Goal: Answer question/provide support: Share knowledge or assist other users

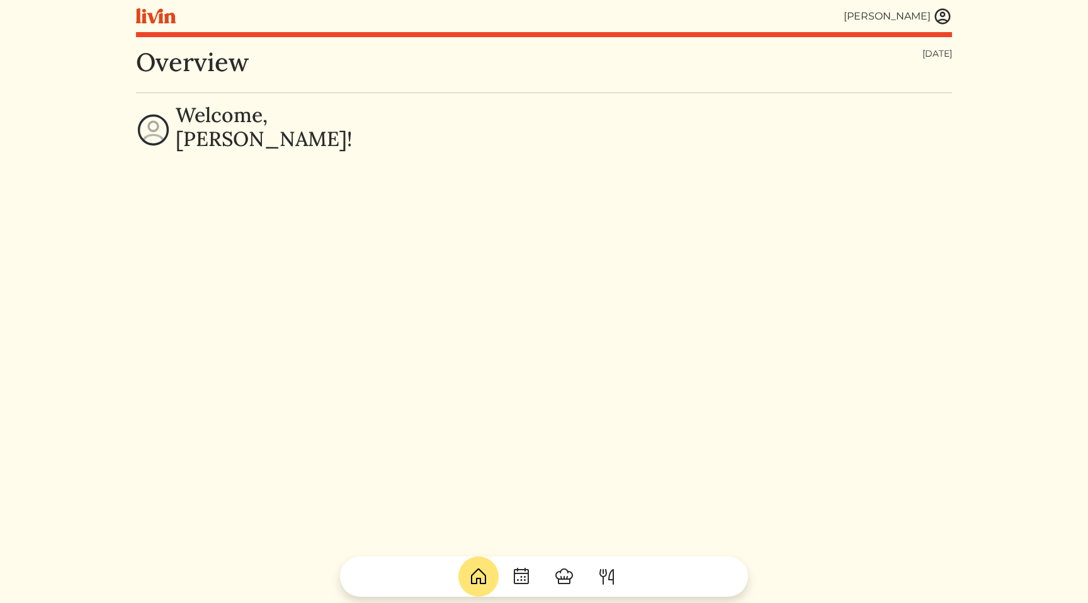
click at [943, 20] on img at bounding box center [942, 16] width 19 height 19
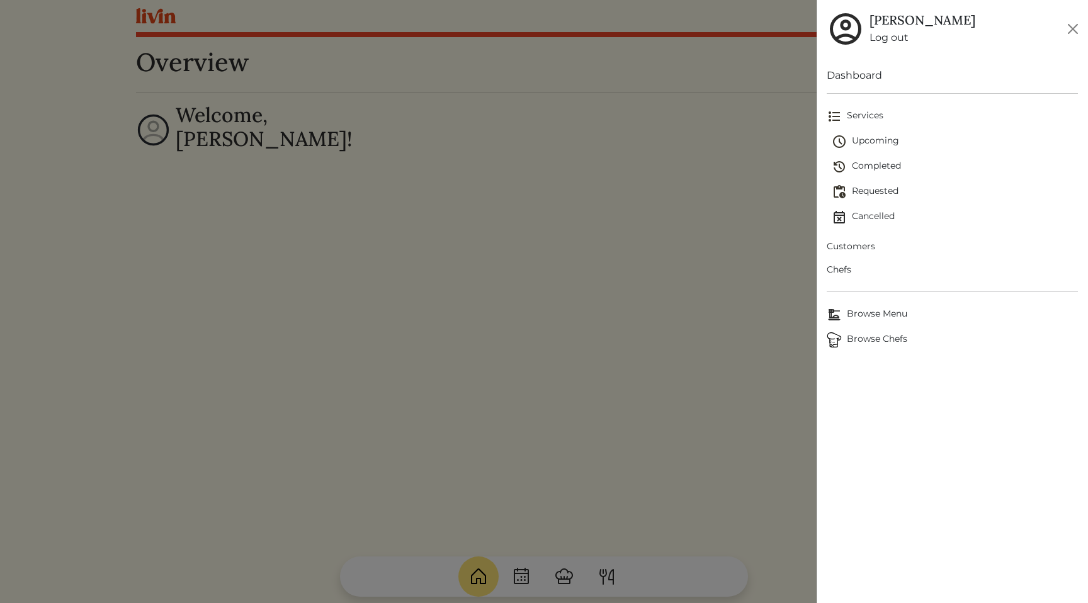
click at [845, 245] on span "Customers" at bounding box center [952, 246] width 251 height 13
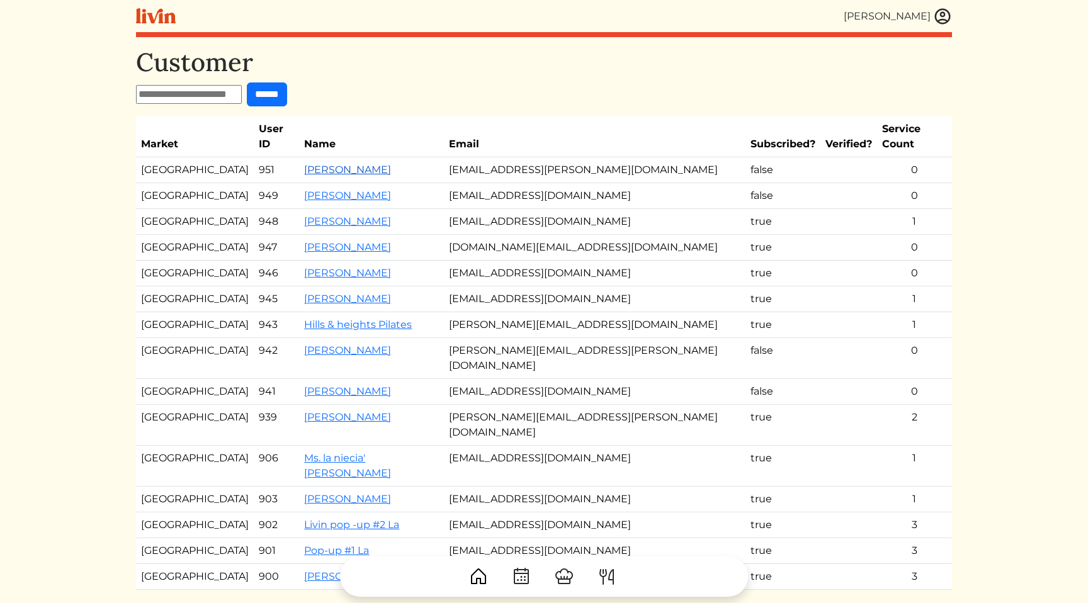
click at [329, 164] on link "[PERSON_NAME]" at bounding box center [347, 170] width 87 height 12
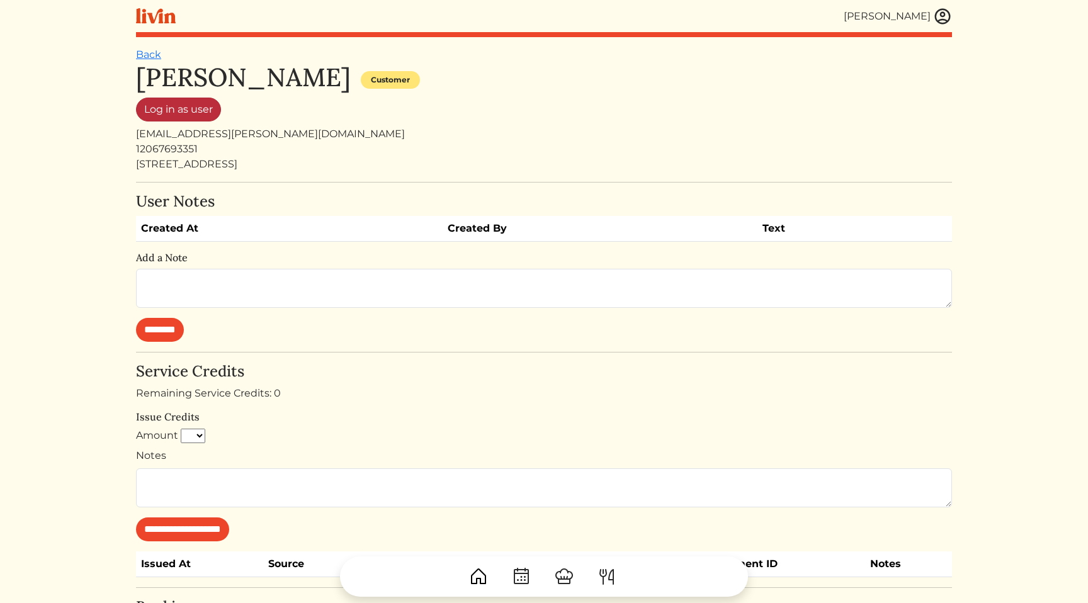
click at [178, 117] on link "Log in as user" at bounding box center [178, 110] width 85 height 24
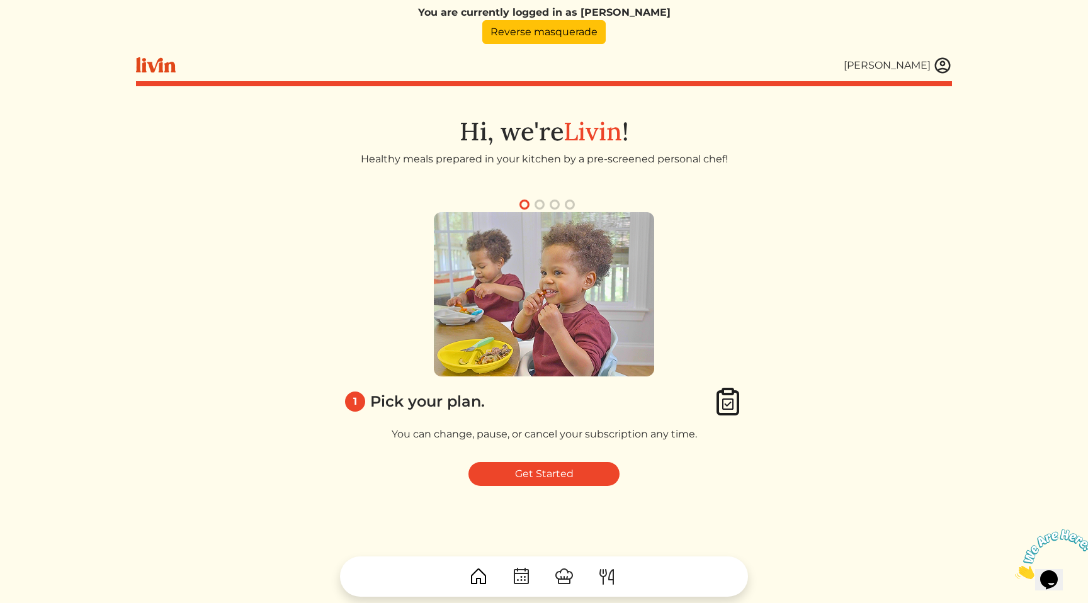
click at [936, 65] on img at bounding box center [942, 65] width 19 height 19
drag, startPoint x: 620, startPoint y: 200, endPoint x: 620, endPoint y: 171, distance: 29.6
click at [620, 199] on div at bounding box center [544, 301] width 1088 height 603
click at [620, 171] on div "Healthy meals prepared in your kitchen by a pre-screened personal chef!" at bounding box center [544, 167] width 816 height 30
click at [553, 36] on link "Reverse masquerade" at bounding box center [543, 32] width 123 height 24
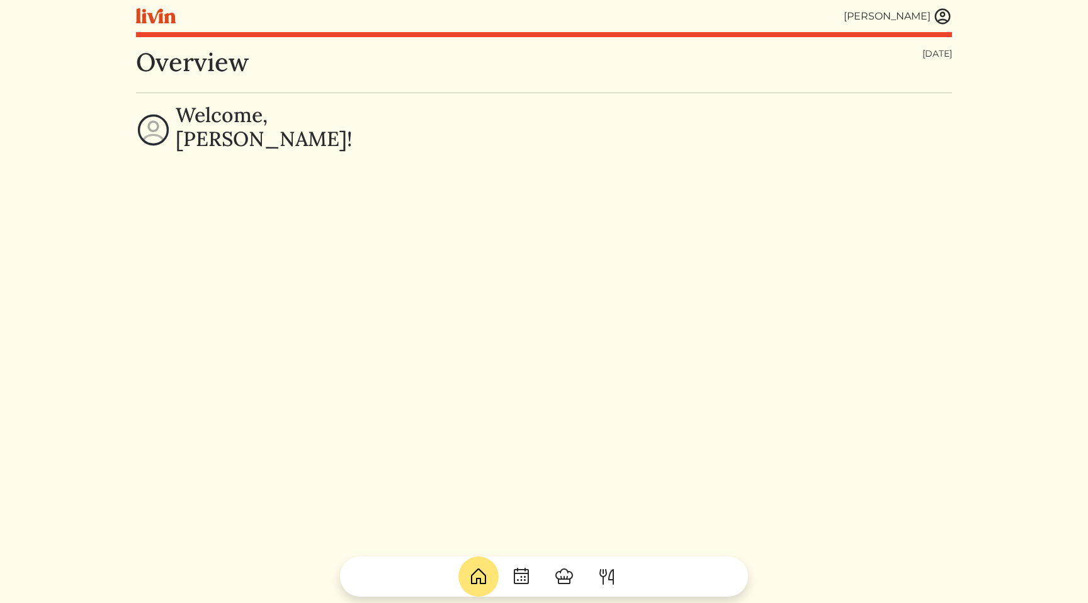
click at [941, 21] on img at bounding box center [942, 16] width 19 height 19
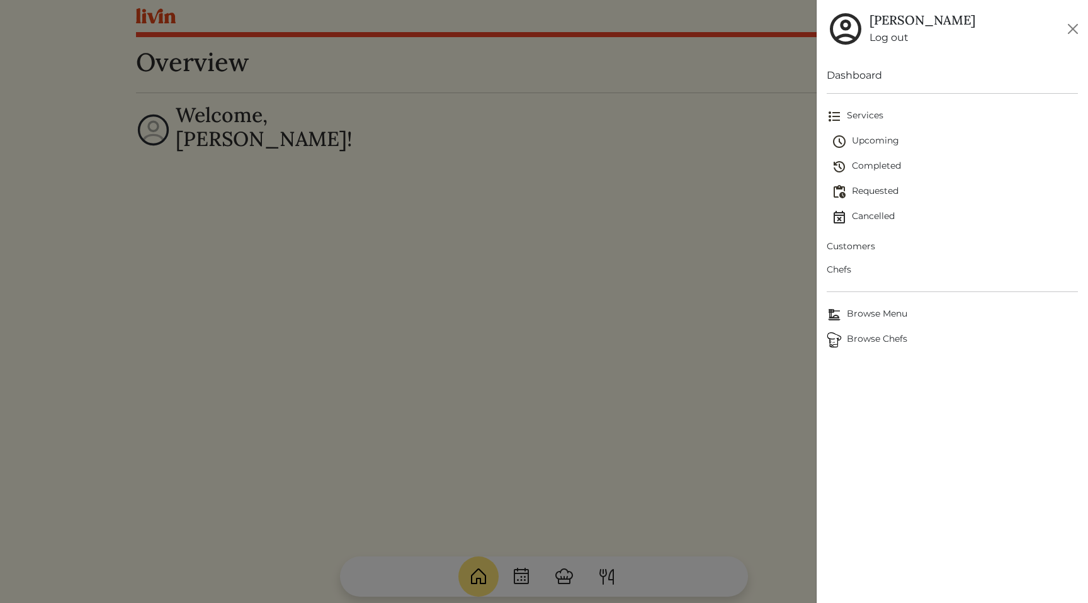
click at [872, 248] on span "Customers" at bounding box center [952, 246] width 251 height 13
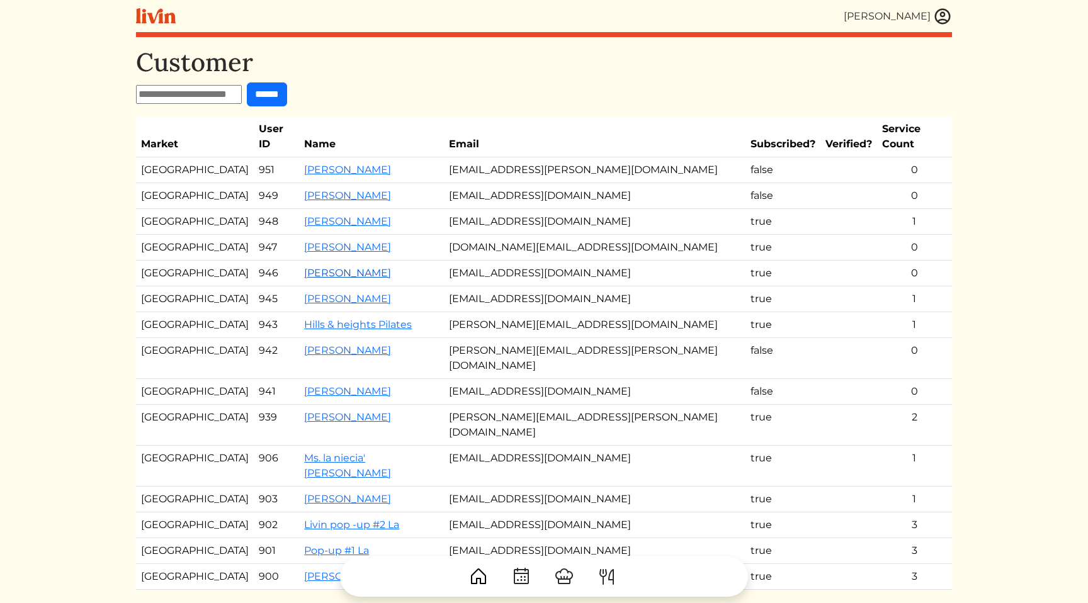
click at [321, 267] on link "Kameale Terry" at bounding box center [347, 273] width 87 height 12
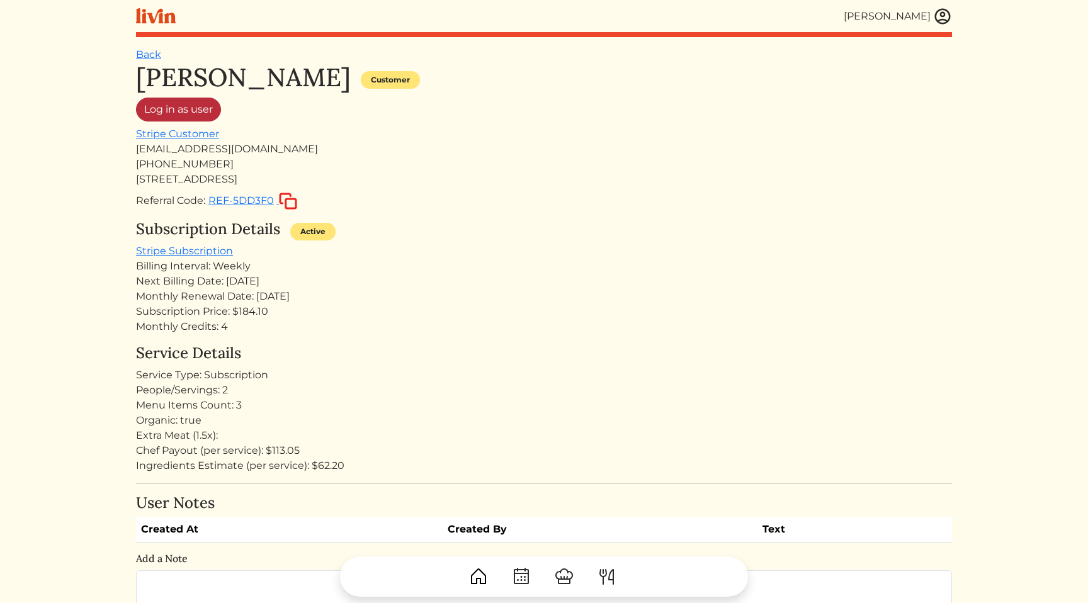
click at [174, 112] on link "Log in as user" at bounding box center [178, 110] width 85 height 24
